Goal: Find specific page/section: Find specific page/section

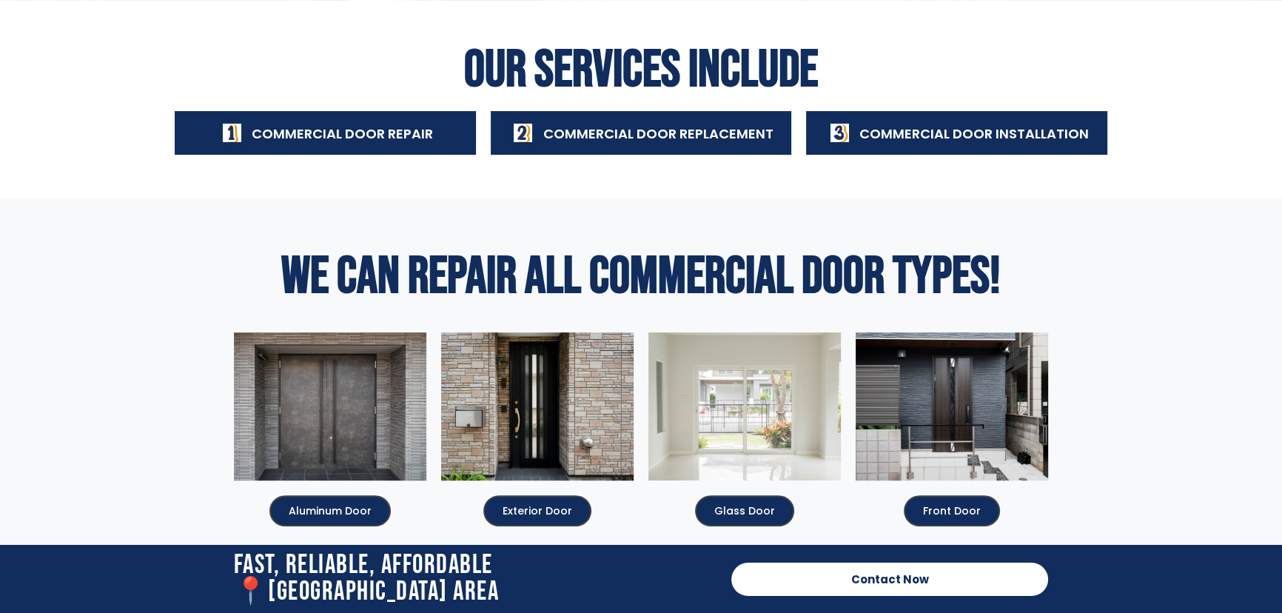
scroll to position [606, 0]
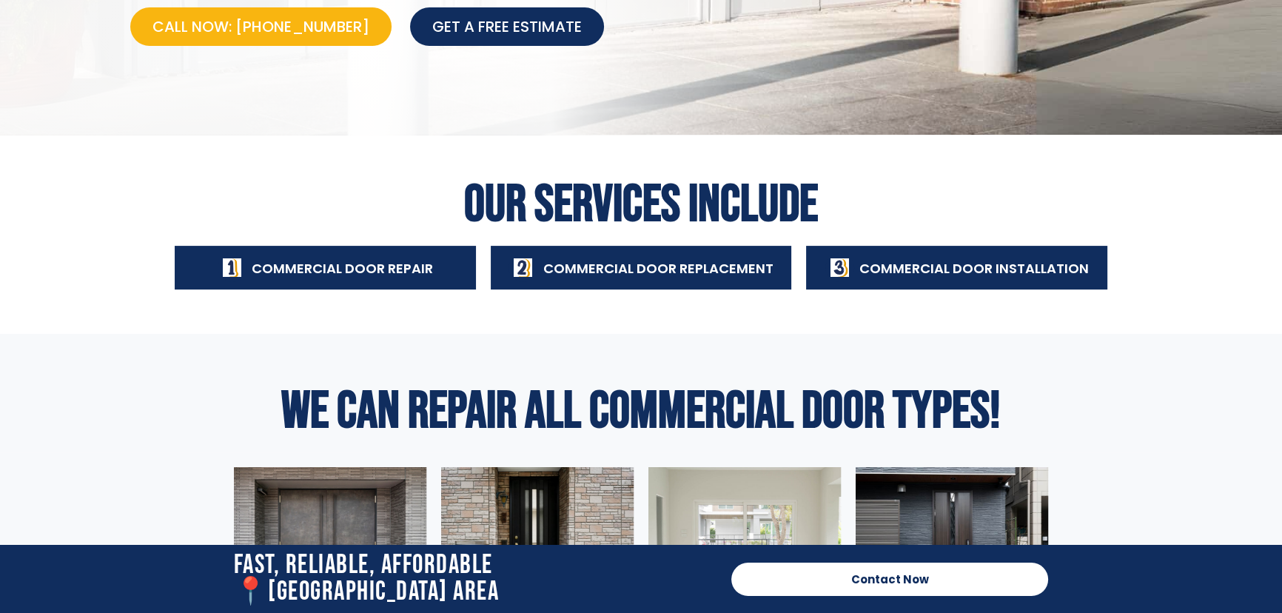
scroll to position [269, 0]
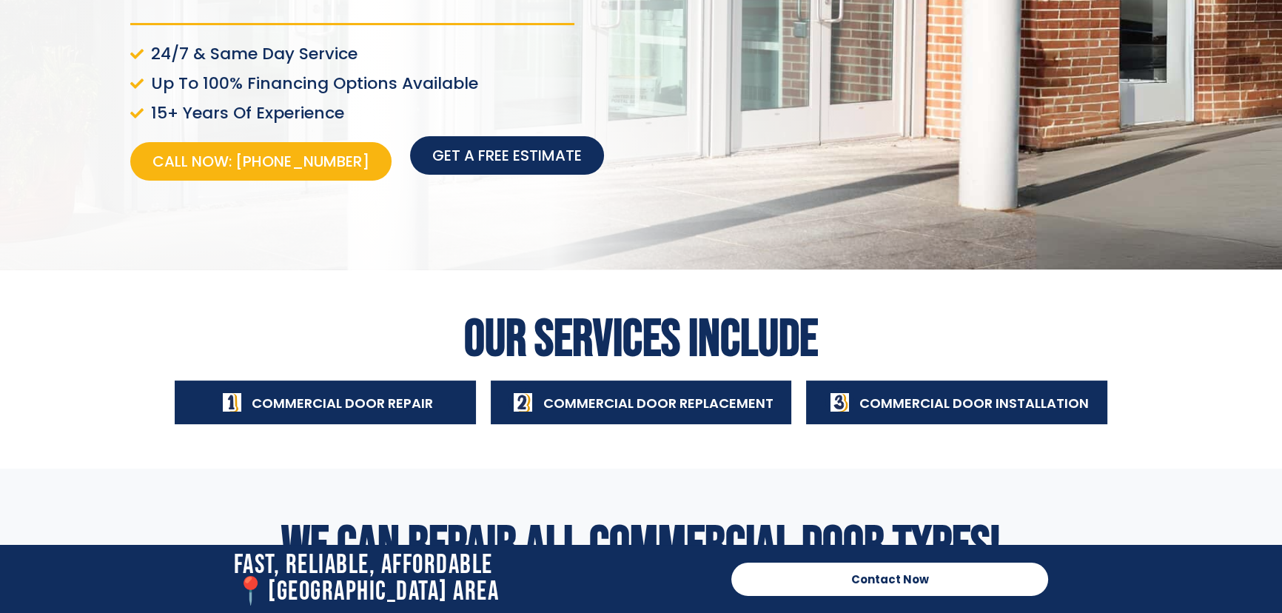
click at [506, 162] on span "Get a free estimate" at bounding box center [507, 155] width 150 height 21
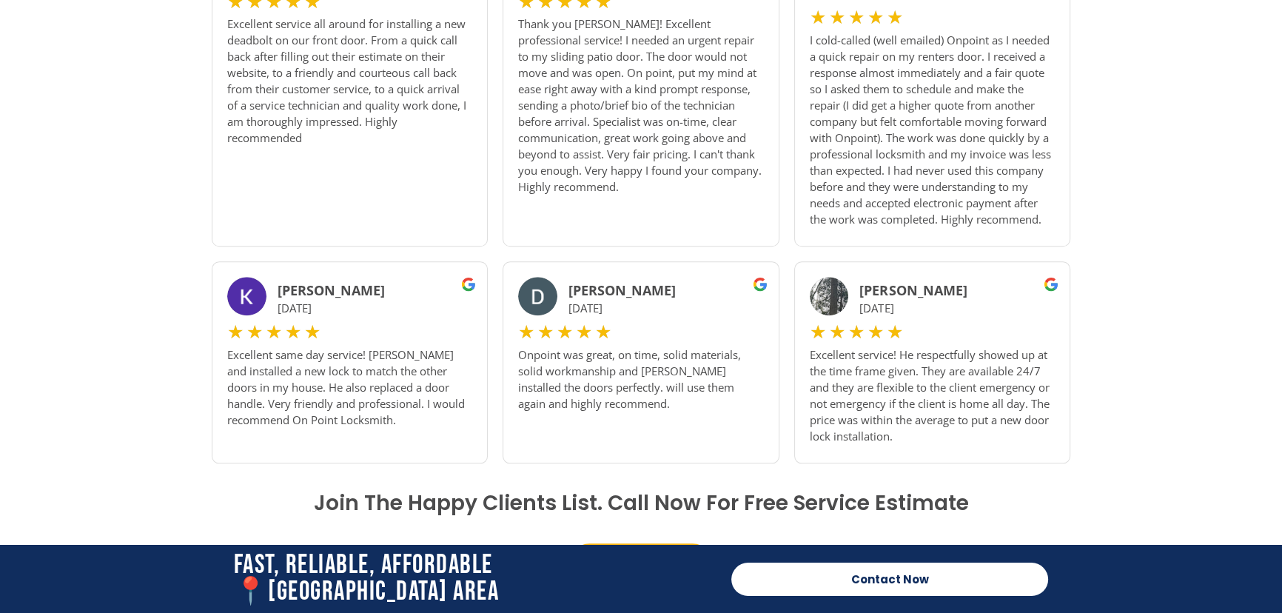
scroll to position [1817, 0]
